Goal: Information Seeking & Learning: Learn about a topic

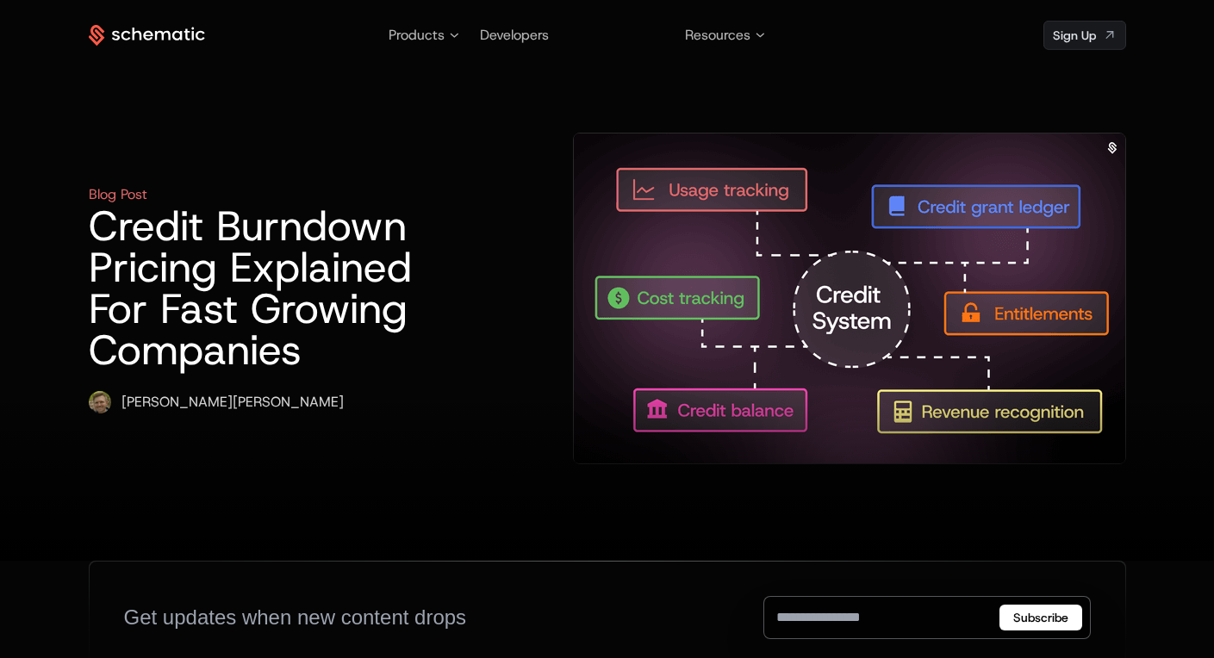
click at [807, 248] on img at bounding box center [850, 299] width 552 height 330
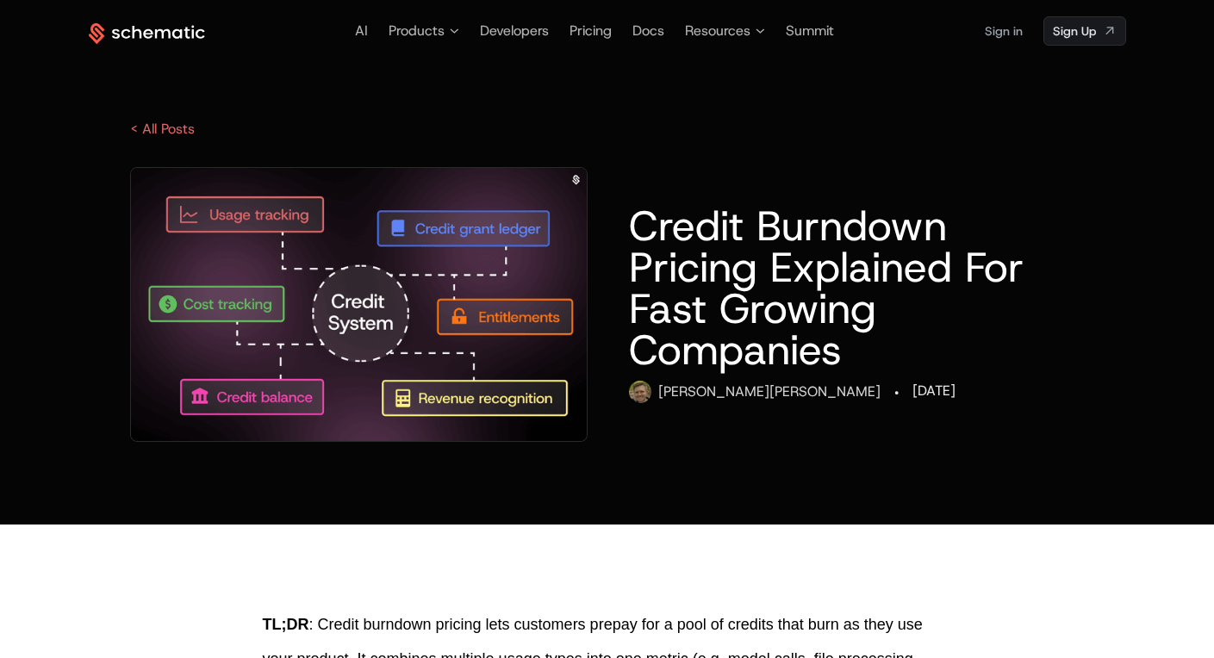
click at [285, 244] on img at bounding box center [359, 304] width 457 height 273
